Goal: Obtain resource: Obtain resource

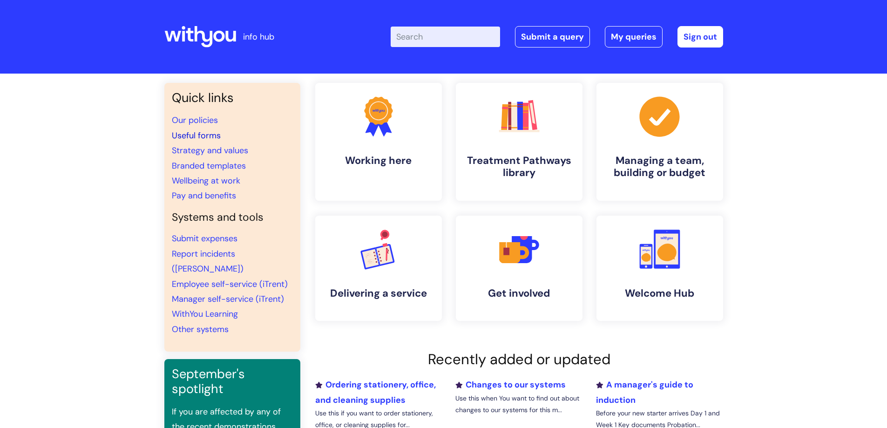
click at [202, 134] on link "Useful forms" at bounding box center [196, 135] width 49 height 11
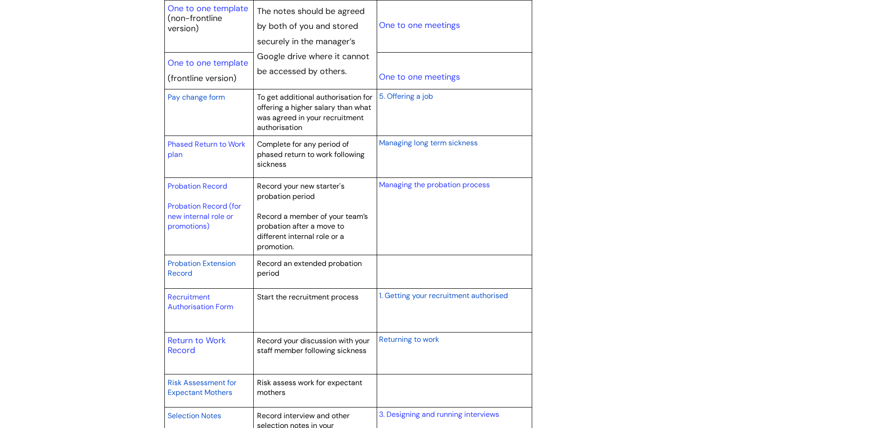
scroll to position [1210, 0]
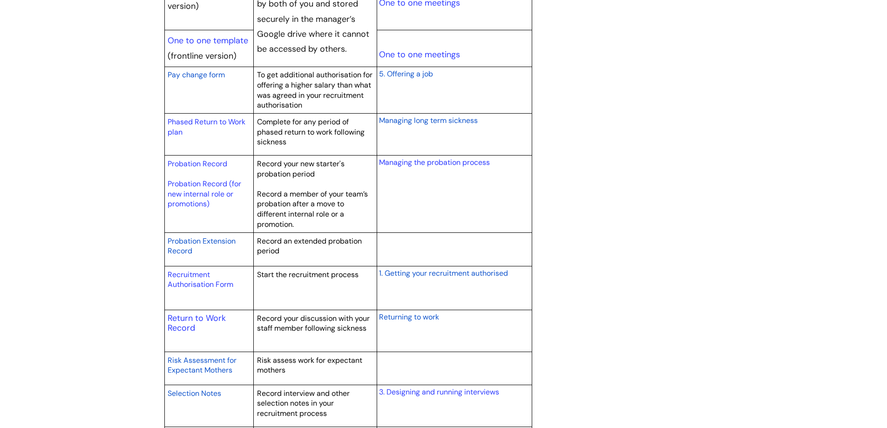
click at [411, 317] on span "Returning to work" at bounding box center [409, 317] width 60 height 10
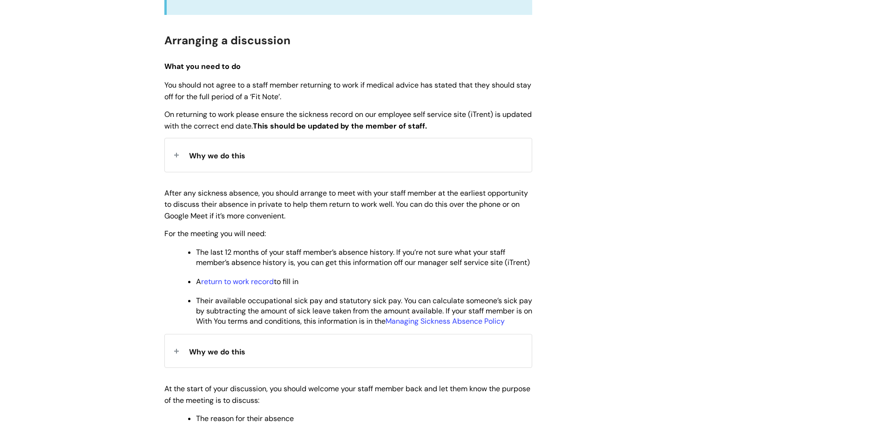
scroll to position [326, 0]
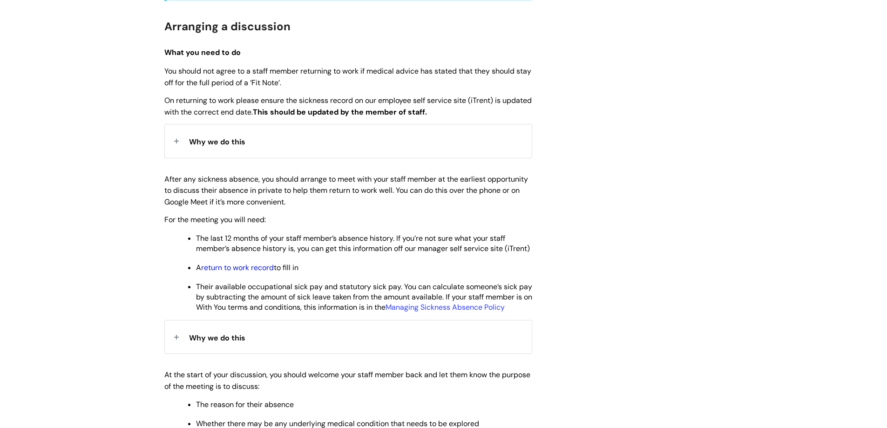
click at [256, 272] on link "return to work record" at bounding box center [237, 268] width 73 height 10
